Goal: Task Accomplishment & Management: Use online tool/utility

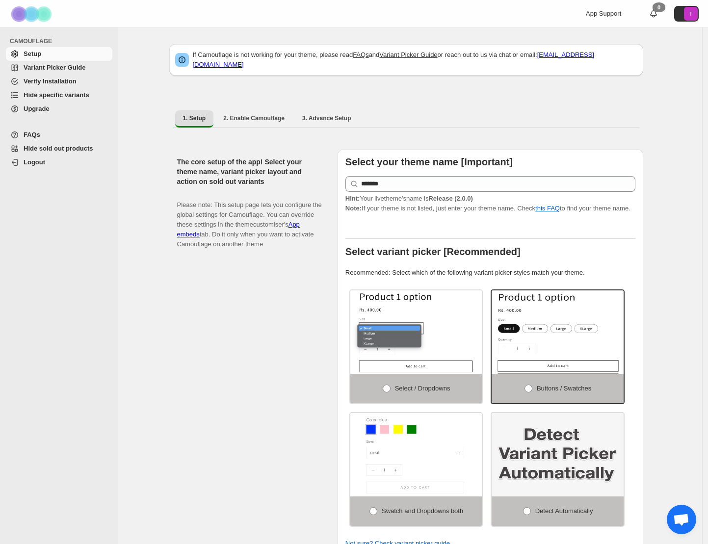
click at [74, 69] on span "Variant Picker Guide" at bounding box center [55, 67] width 62 height 7
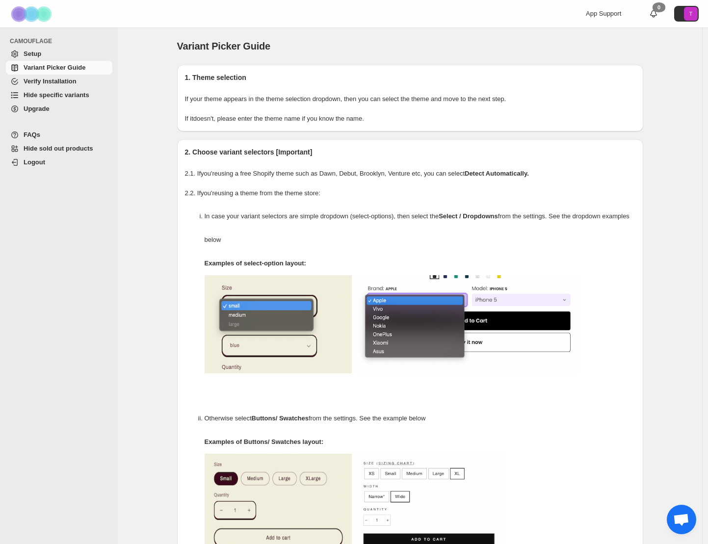
drag, startPoint x: 60, startPoint y: 94, endPoint x: 75, endPoint y: 101, distance: 16.7
click at [60, 94] on span "Hide specific variants" at bounding box center [57, 94] width 66 height 7
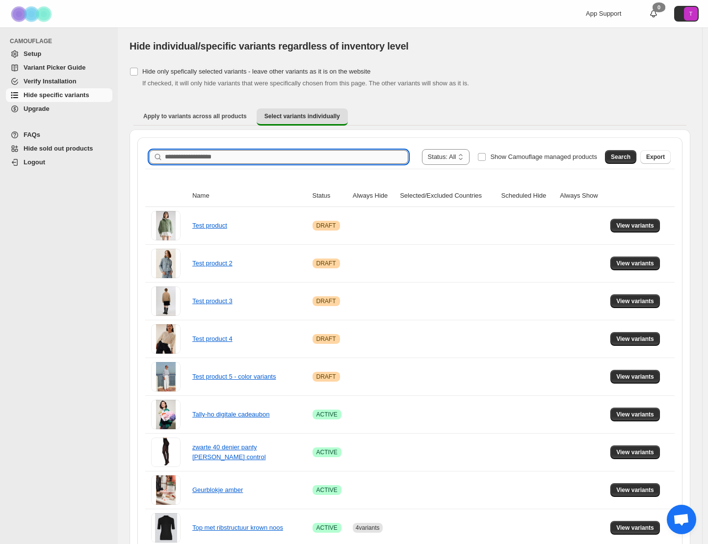
click at [204, 159] on input "Search product name" at bounding box center [286, 157] width 243 height 14
type input "********"
click at [622, 158] on span "Search" at bounding box center [621, 157] width 20 height 8
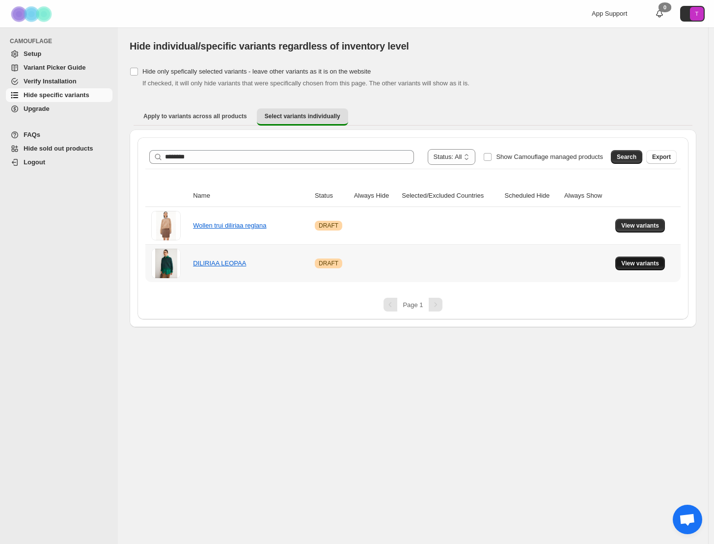
click at [638, 264] on span "View variants" at bounding box center [640, 264] width 38 height 8
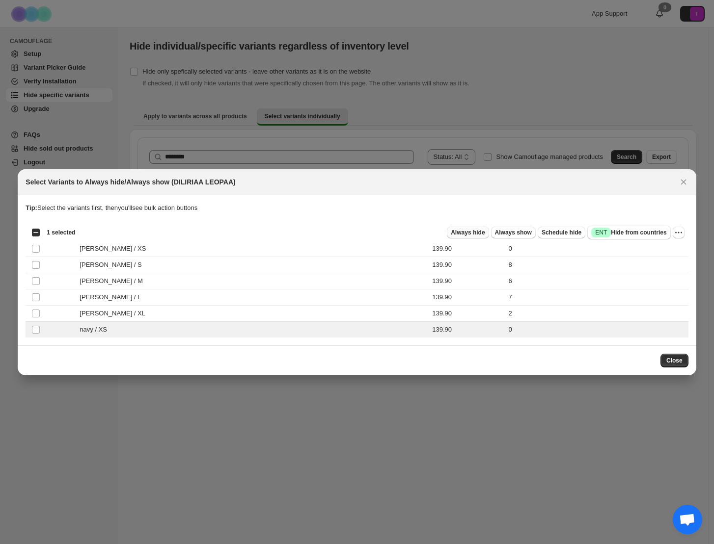
click at [457, 233] on span "Always hide" at bounding box center [467, 233] width 34 height 8
